Goal: Information Seeking & Learning: Learn about a topic

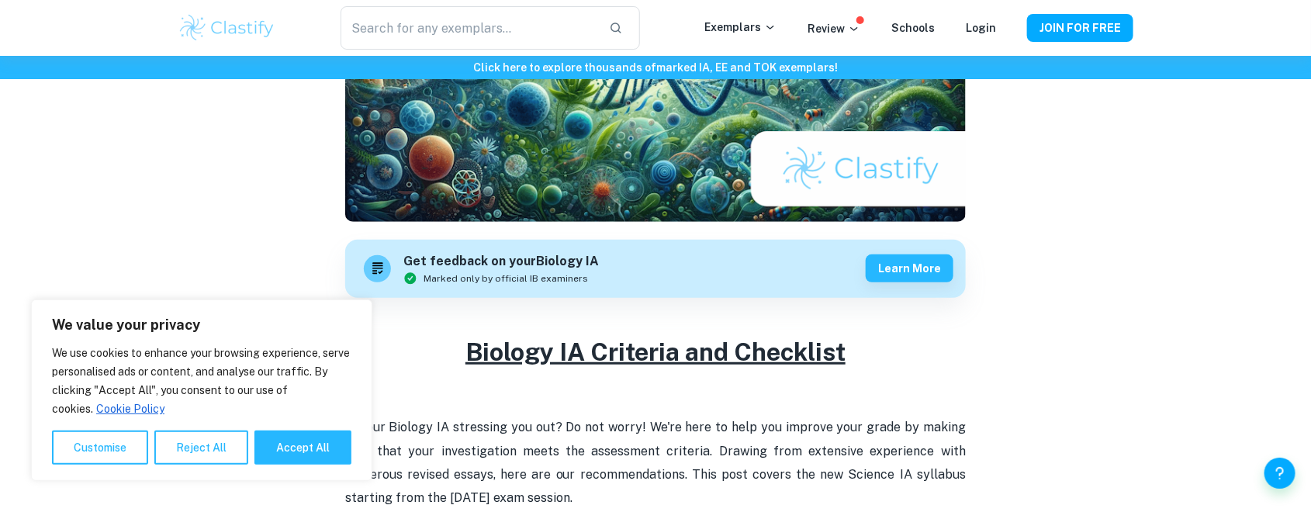
scroll to position [543, 0]
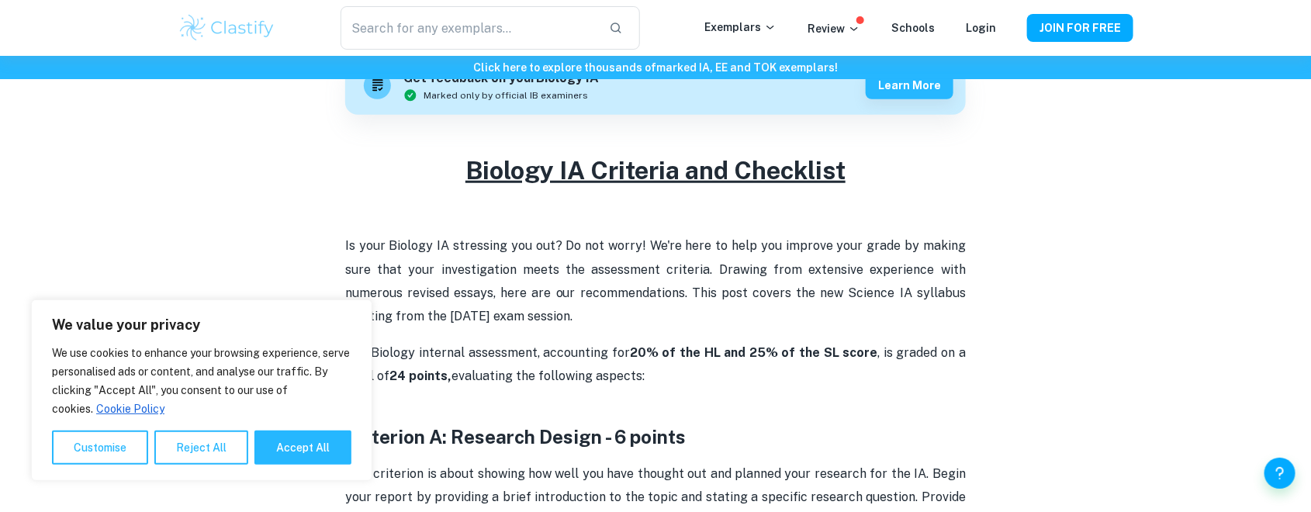
scroll to position [504, 0]
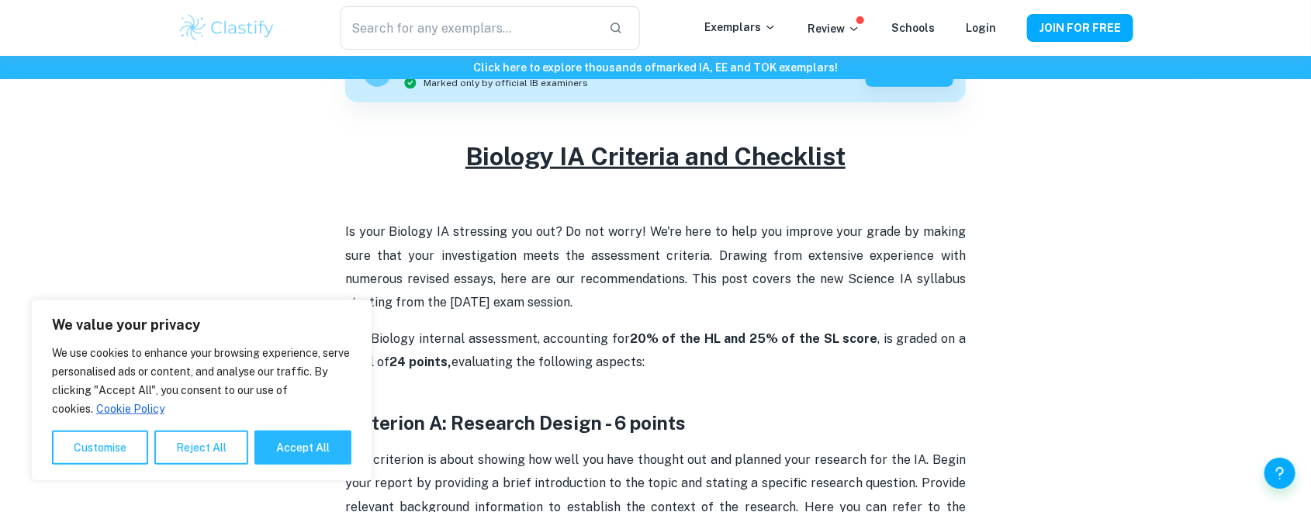
click at [301, 445] on button "Accept All" at bounding box center [302, 448] width 97 height 34
checkbox input "true"
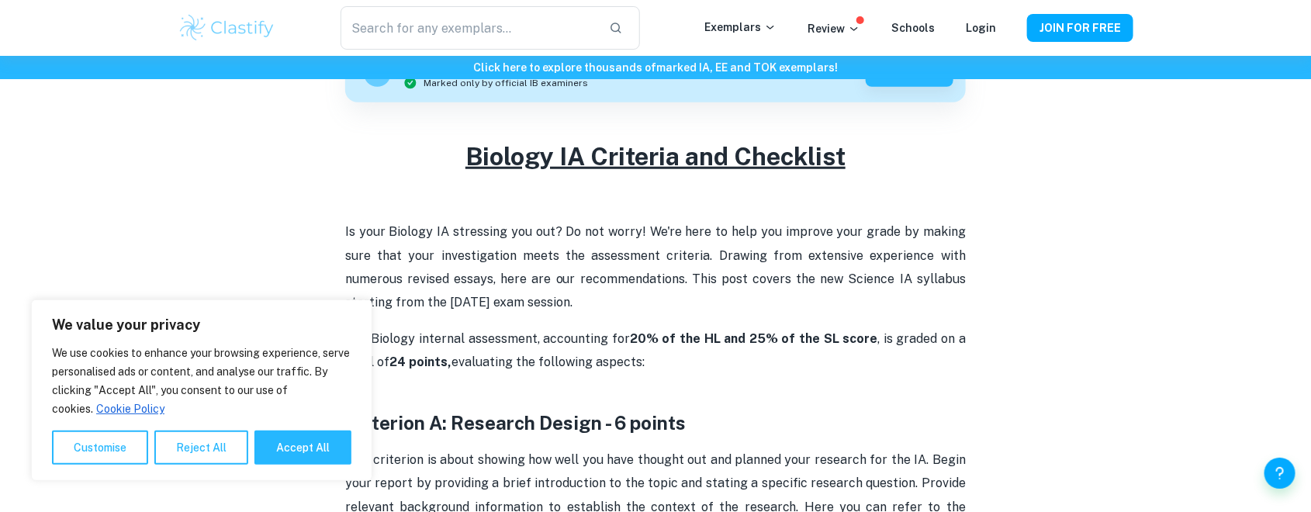
checkbox input "true"
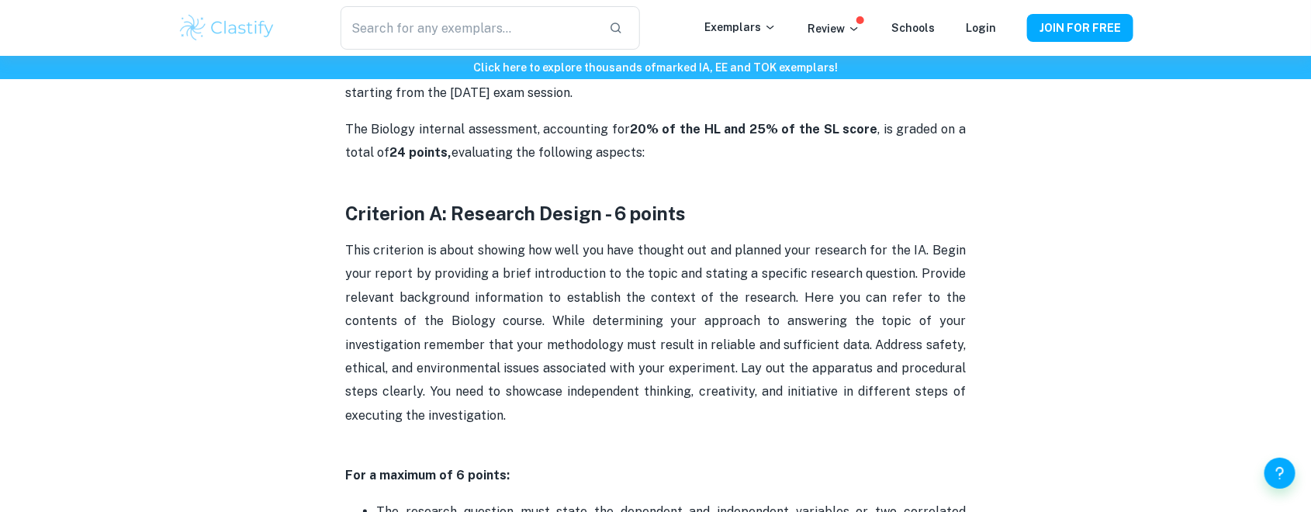
scroll to position [776, 0]
